Goal: Task Accomplishment & Management: Manage account settings

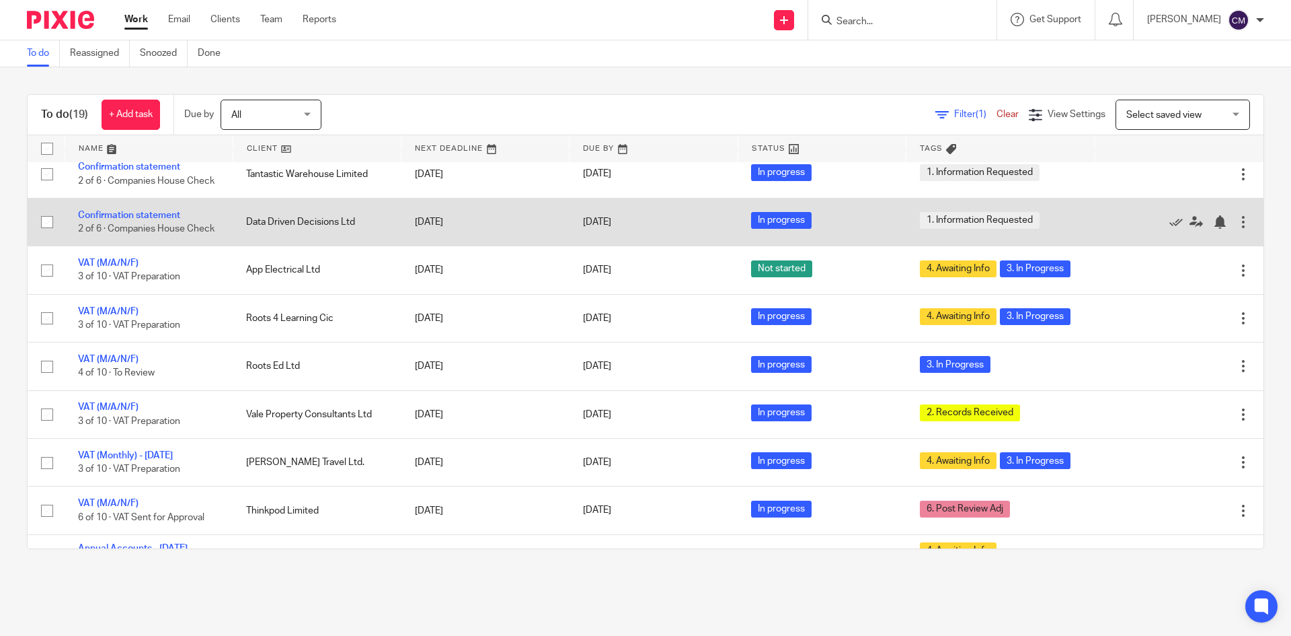
scroll to position [135, 0]
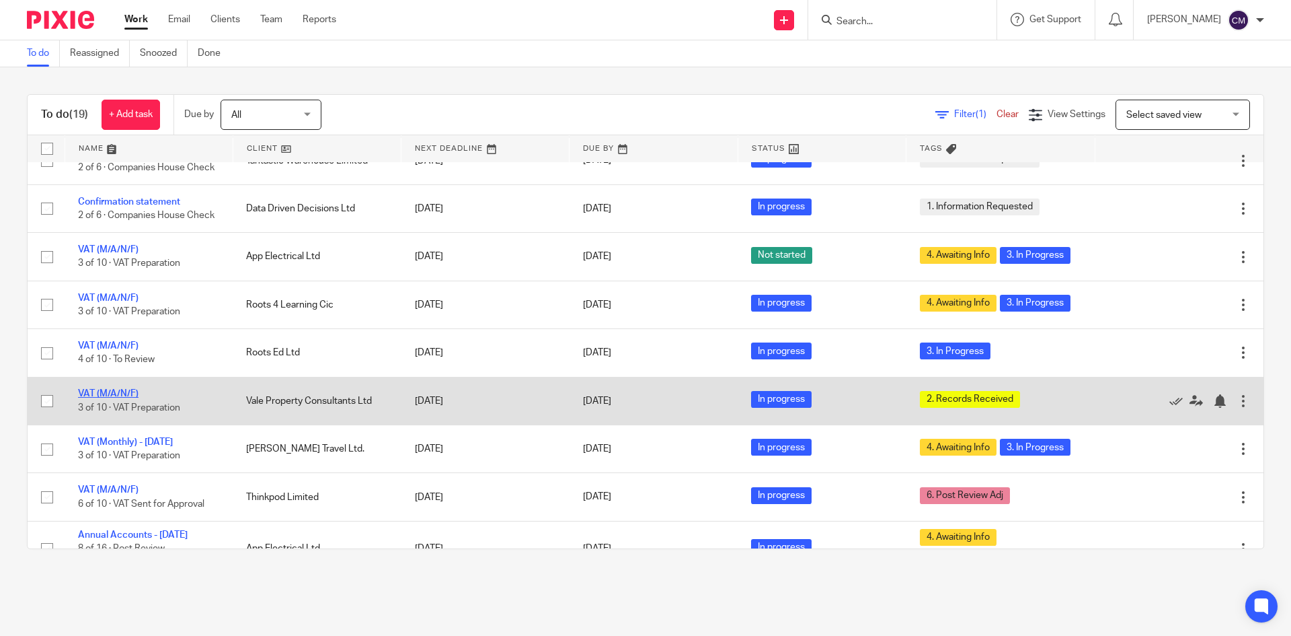
click at [134, 398] on link "VAT (M/A/N/F)" at bounding box center [108, 393] width 61 height 9
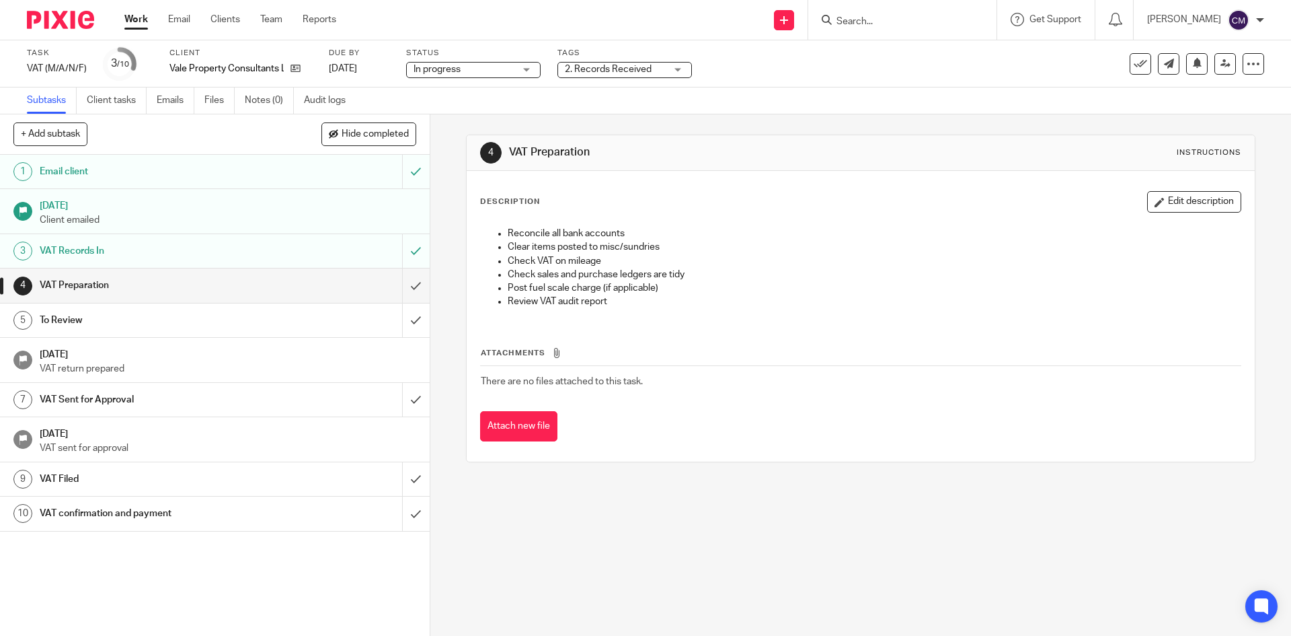
click at [603, 71] on span "2. Records Received" at bounding box center [608, 69] width 87 height 9
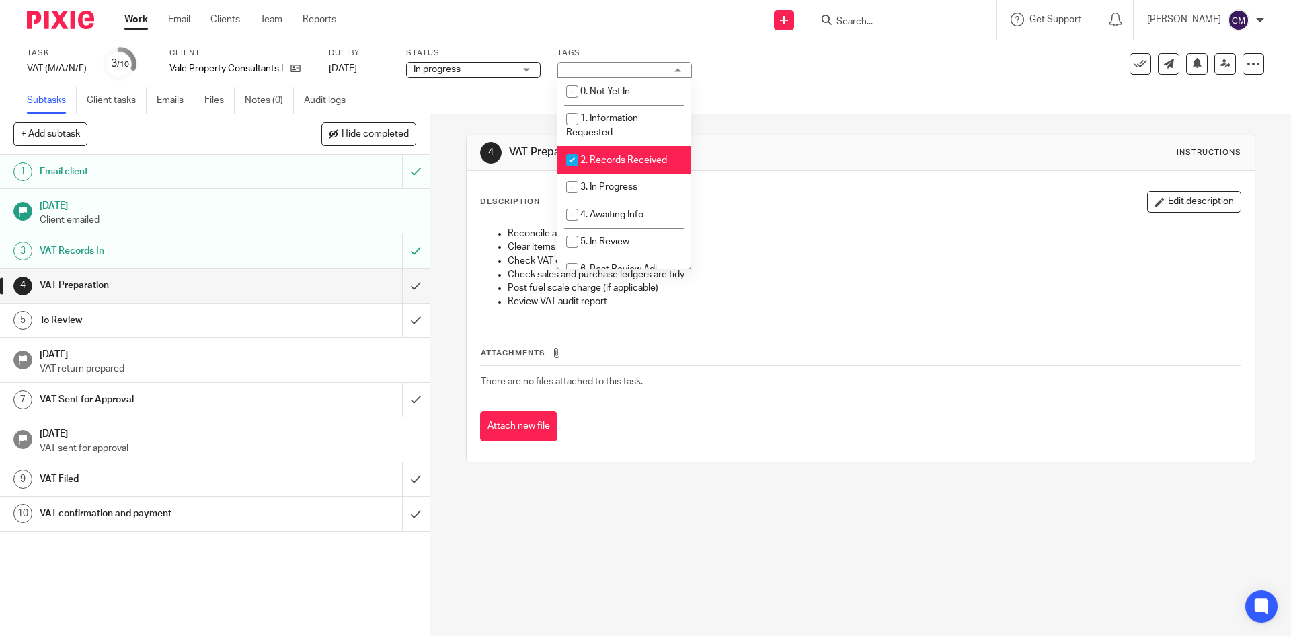
click at [608, 164] on span "2. Records Received" at bounding box center [623, 159] width 87 height 9
checkbox input "false"
click at [610, 184] on span "3. In Progress" at bounding box center [608, 186] width 57 height 9
checkbox input "true"
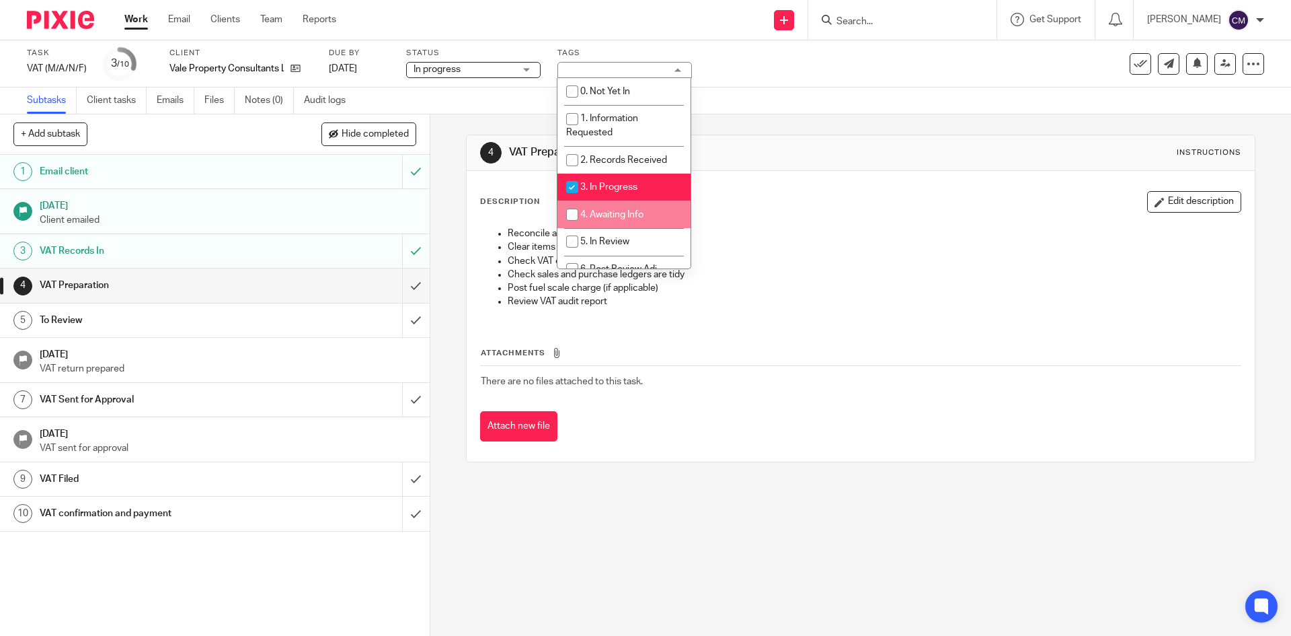
click at [649, 207] on li "4. Awaiting Info" at bounding box center [624, 214] width 133 height 28
checkbox input "true"
click at [771, 197] on div "Description Edit description" at bounding box center [860, 202] width 761 height 22
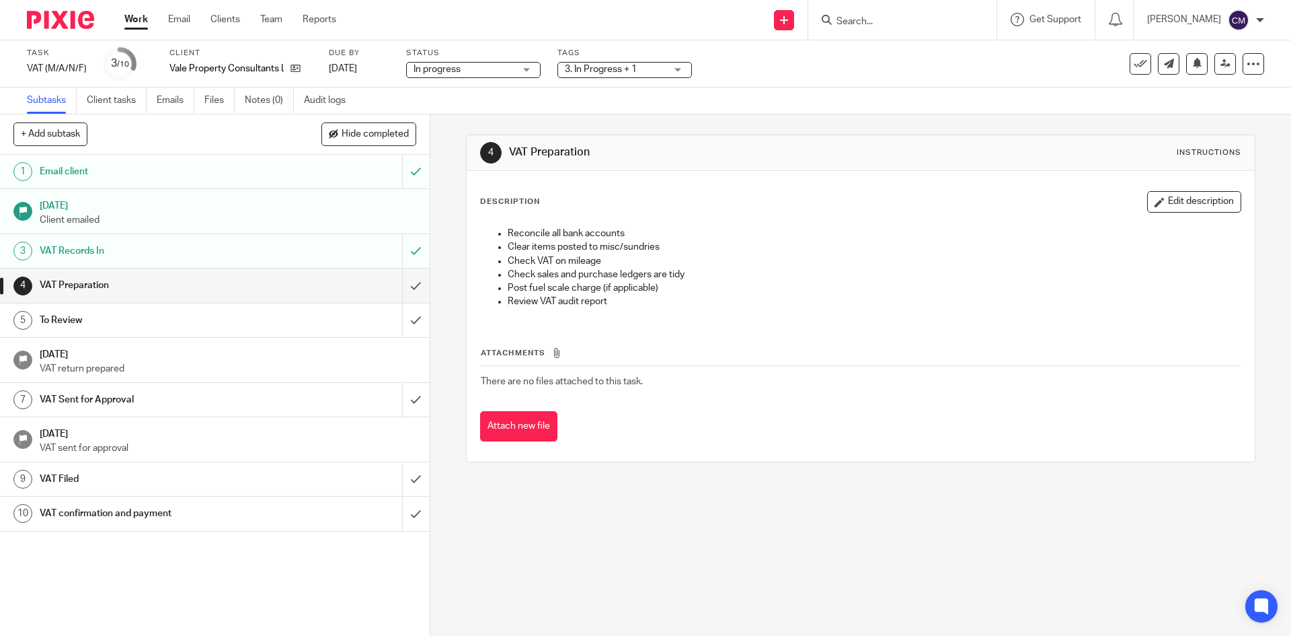
click at [144, 16] on link "Work" at bounding box center [136, 19] width 24 height 13
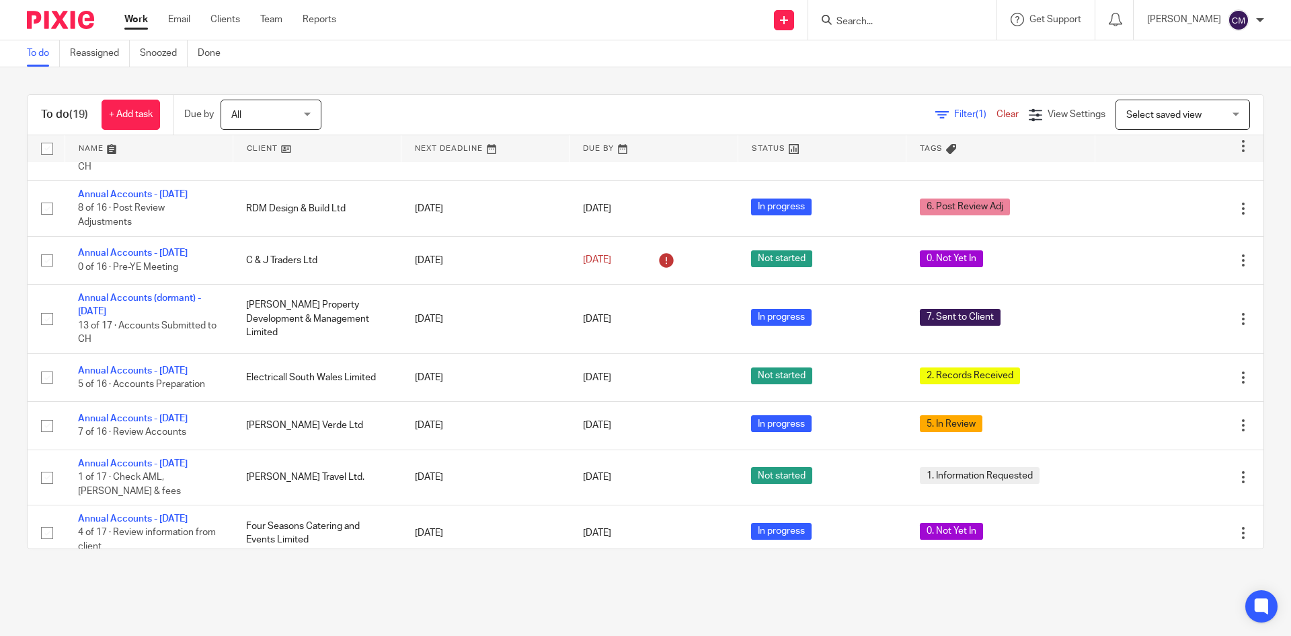
scroll to position [605, 0]
